Goal: Task Accomplishment & Management: Complete application form

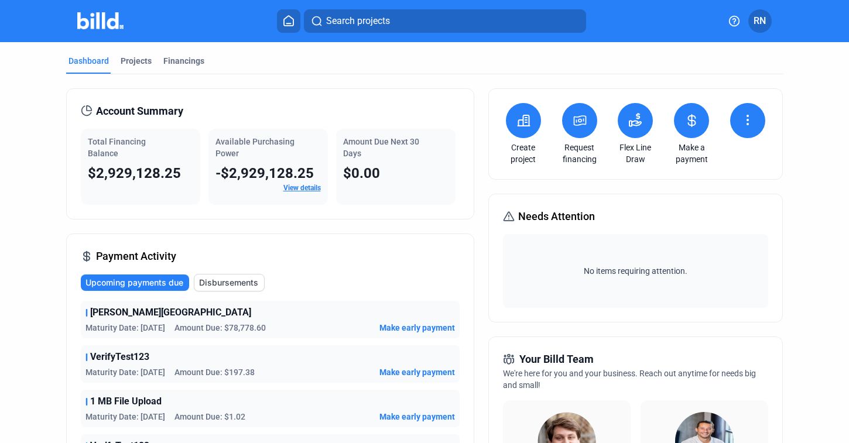
click at [753, 125] on button at bounding box center [747, 120] width 35 height 35
click at [731, 187] on button "Request waiver" at bounding box center [717, 180] width 108 height 28
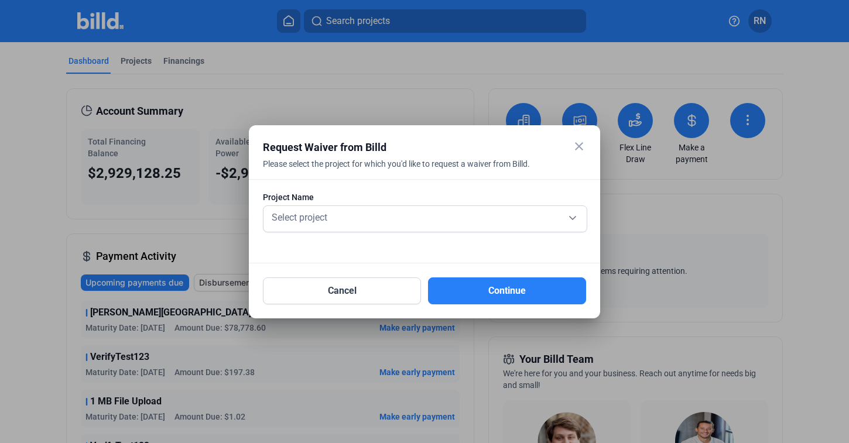
click at [365, 234] on div at bounding box center [424, 238] width 323 height 12
click at [367, 221] on div "Select project" at bounding box center [424, 216] width 311 height 16
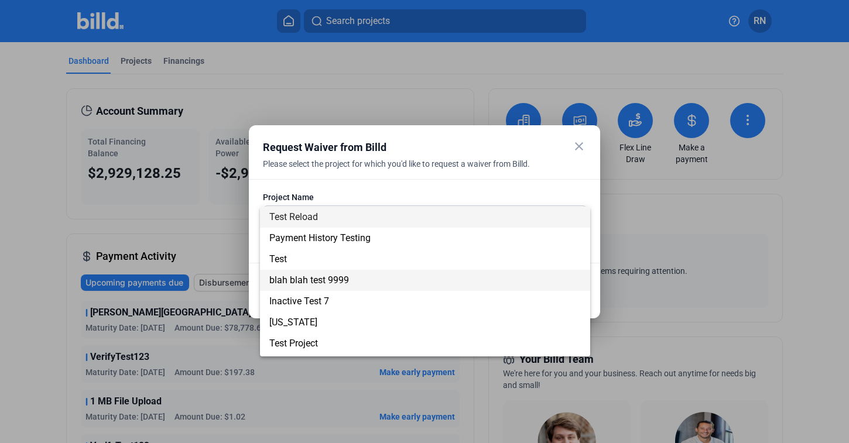
click at [364, 282] on span "blah blah test 9999" at bounding box center [424, 280] width 311 height 21
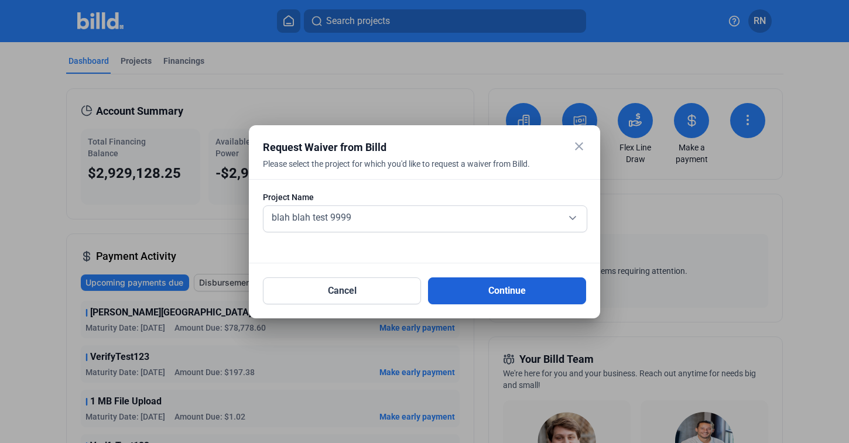
click at [503, 290] on button "Continue" at bounding box center [507, 290] width 158 height 27
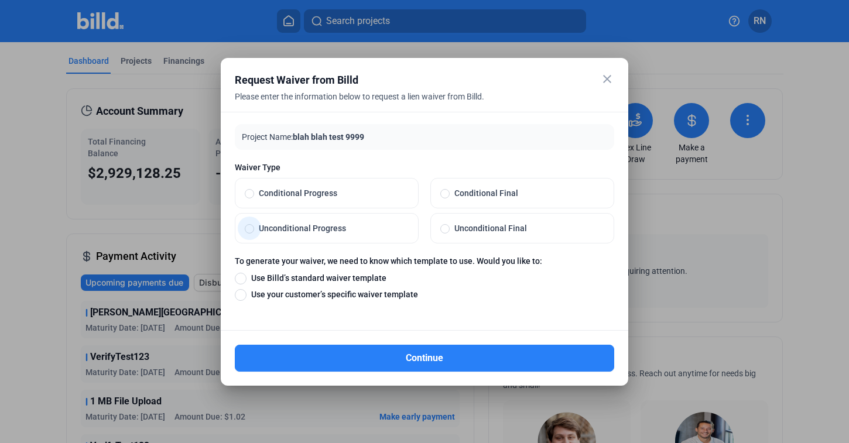
click at [335, 218] on label "Unconditional Progress" at bounding box center [326, 228] width 183 height 29
click at [254, 223] on input "Unconditional Progress" at bounding box center [249, 228] width 9 height 11
radio input "true"
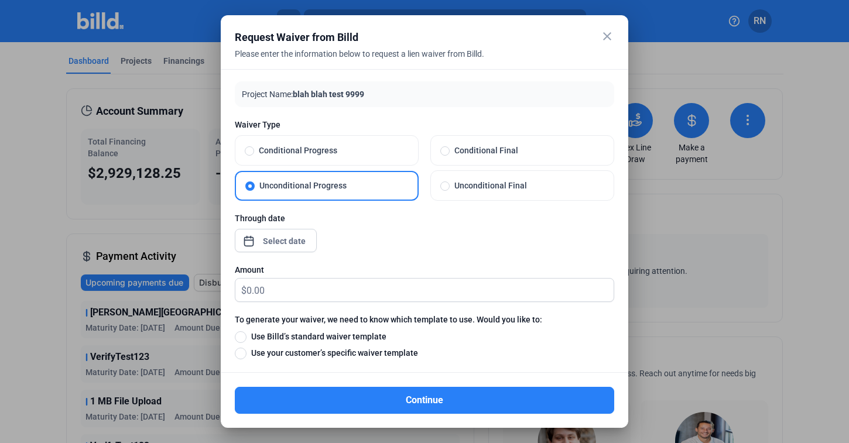
click at [278, 235] on div "close Request Waiver from Billd Please enter the information below to request a…" at bounding box center [424, 221] width 849 height 443
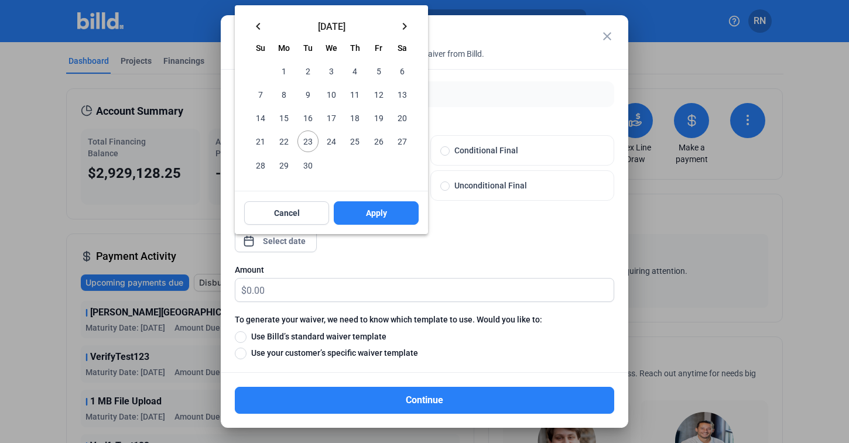
click at [263, 36] on div "keyboard_arrow_left [DATE] keyboard_arrow_right" at bounding box center [331, 24] width 193 height 38
click at [258, 22] on mat-icon "keyboard_arrow_left" at bounding box center [258, 26] width 14 height 14
click at [258, 22] on span "Su" at bounding box center [260, 23] width 9 height 9
click at [304, 91] on span "12" at bounding box center [307, 94] width 21 height 21
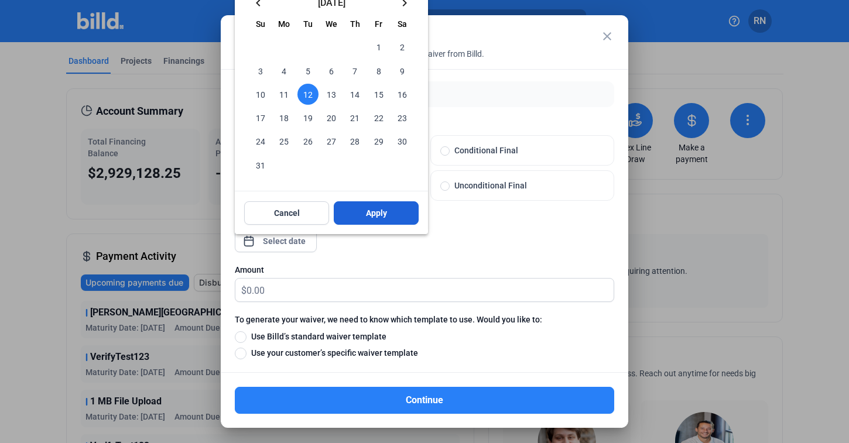
click at [345, 211] on button "Apply" at bounding box center [376, 212] width 85 height 23
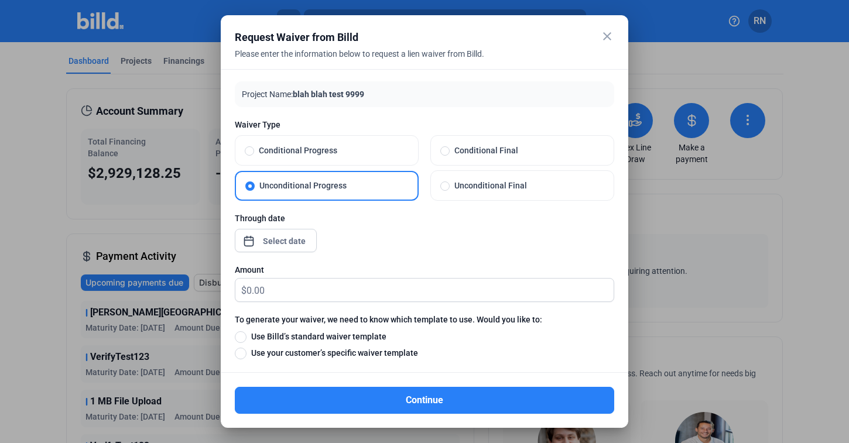
click at [286, 232] on div at bounding box center [284, 241] width 50 height 21
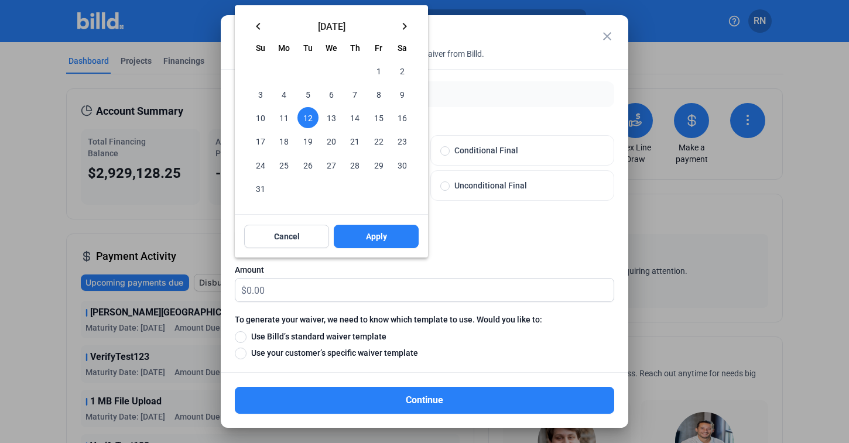
click at [286, 292] on div at bounding box center [424, 221] width 849 height 443
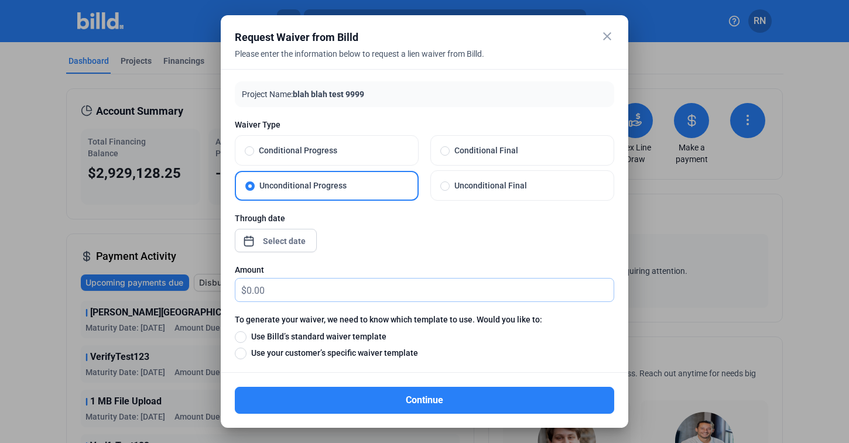
click at [291, 287] on input "text" at bounding box center [429, 290] width 367 height 23
type input "3,333"
click at [240, 334] on span at bounding box center [241, 337] width 12 height 12
click at [240, 334] on input "Use Billd’s standard waiver template" at bounding box center [241, 336] width 12 height 13
radio input "true"
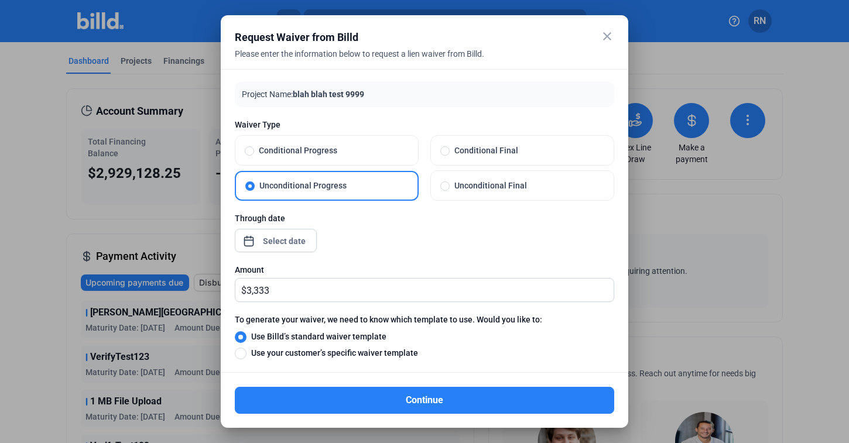
click at [273, 381] on div "Continue" at bounding box center [424, 393] width 379 height 41
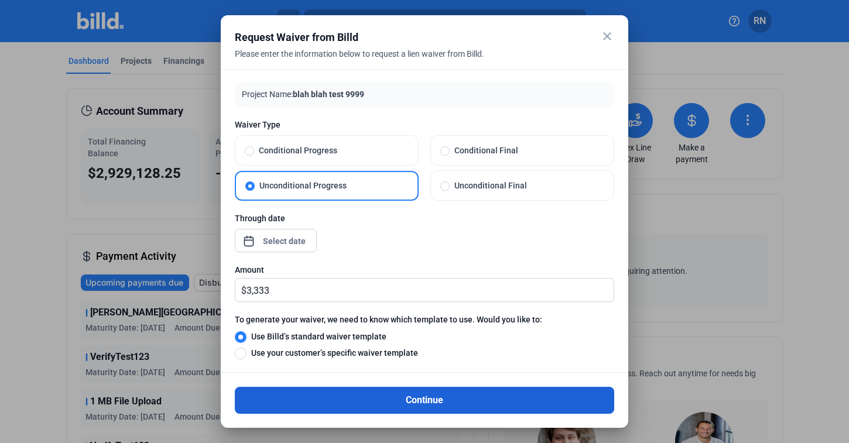
click at [273, 397] on button "Continue" at bounding box center [424, 400] width 379 height 27
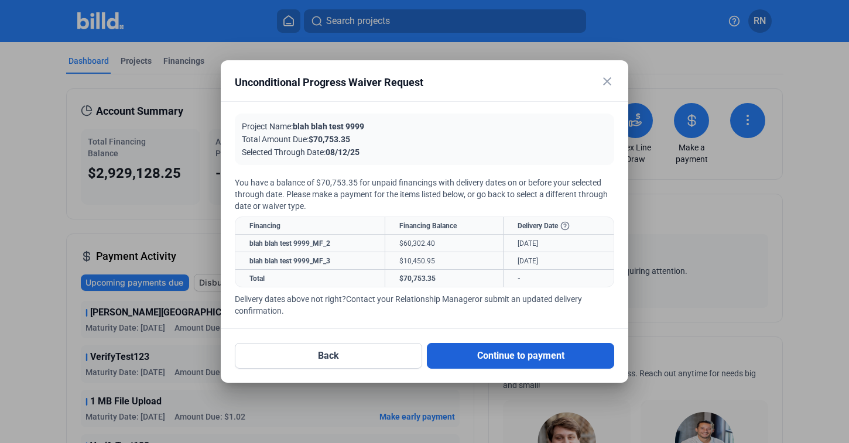
click at [533, 355] on button "Continue to payment" at bounding box center [520, 356] width 187 height 26
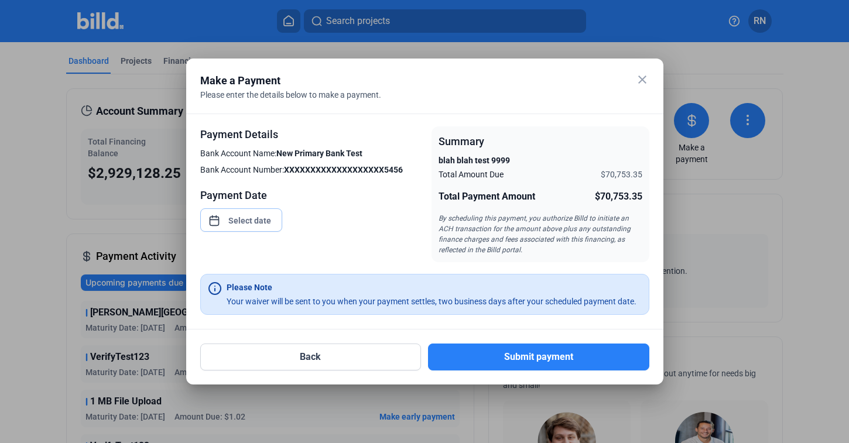
click at [229, 225] on div "close Make a Payment Please enter the details below to make a payment. Payment …" at bounding box center [424, 221] width 849 height 443
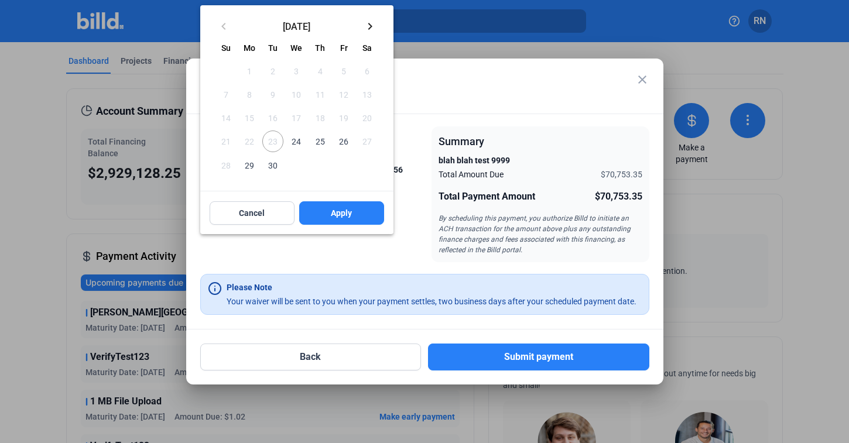
click at [295, 140] on span "24" at bounding box center [296, 141] width 21 height 21
click at [333, 212] on span "Apply" at bounding box center [341, 213] width 21 height 12
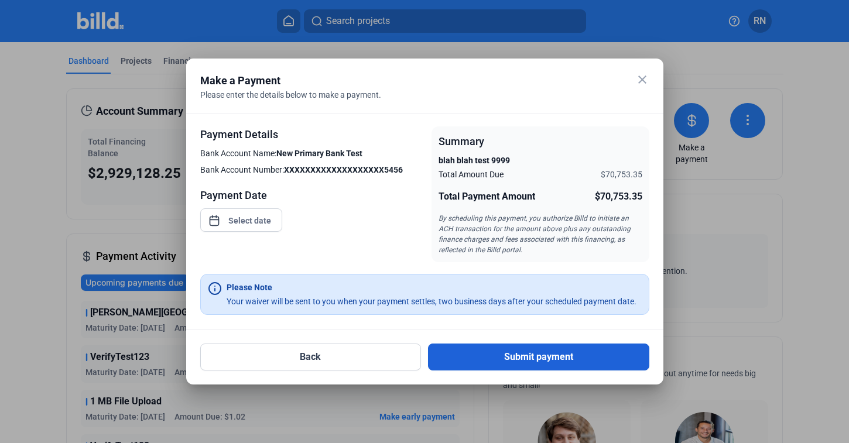
click at [527, 355] on button "Submit payment" at bounding box center [538, 357] width 221 height 27
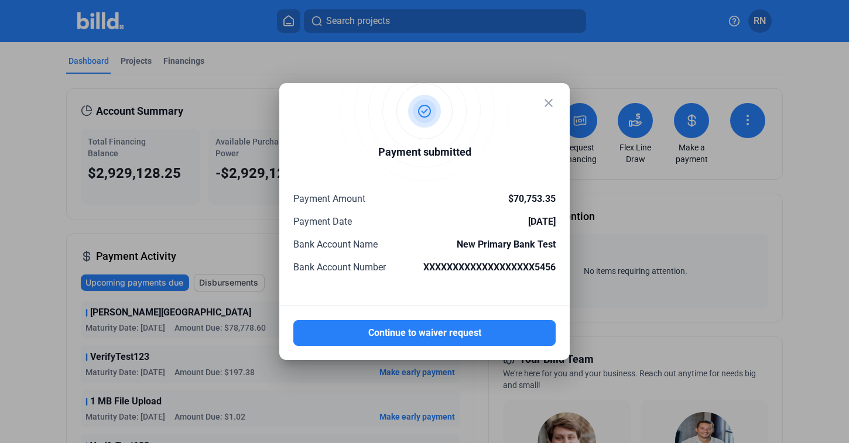
click at [551, 101] on mat-icon "close" at bounding box center [549, 103] width 14 height 14
